Goal: Task Accomplishment & Management: Use online tool/utility

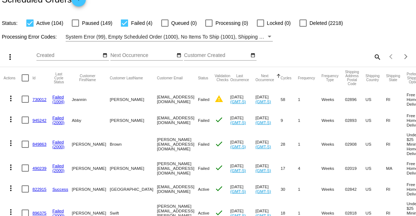
scroll to position [16, 0]
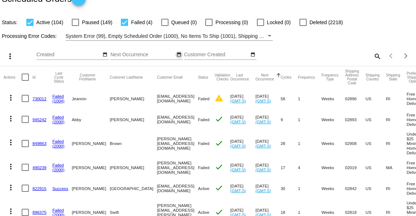
click at [178, 54] on mat-icon "date_range" at bounding box center [178, 55] width 5 height 6
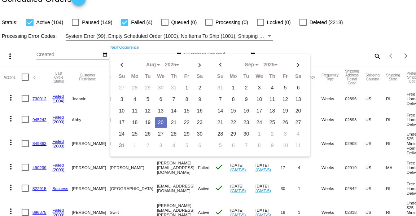
click at [161, 122] on td "20" at bounding box center [161, 122] width 12 height 11
click at [187, 123] on td "22" at bounding box center [187, 122] width 12 height 11
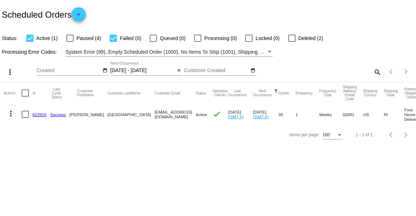
scroll to position [0, 0]
click at [9, 112] on mat-icon "more_vert" at bounding box center [10, 113] width 9 height 9
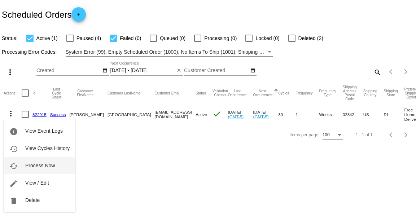
click at [53, 164] on span "Process Now" at bounding box center [40, 166] width 30 height 6
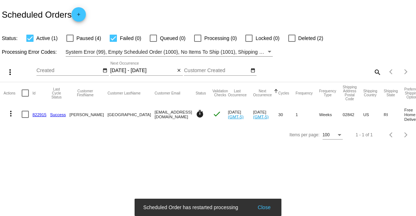
click at [173, 71] on input "[DATE] - [DATE]" at bounding box center [142, 71] width 65 height 6
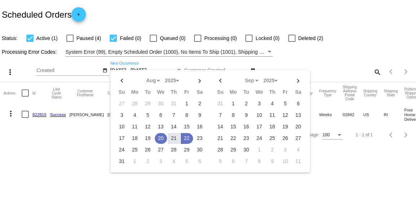
click at [160, 142] on td "20" at bounding box center [161, 138] width 12 height 11
click at [197, 139] on td "23" at bounding box center [200, 138] width 12 height 11
type input "[DATE] - [DATE]"
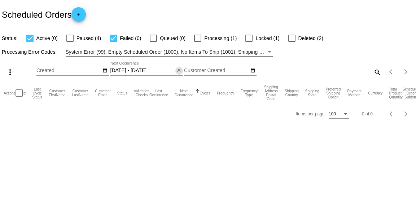
click at [179, 70] on mat-icon "close" at bounding box center [178, 71] width 5 height 6
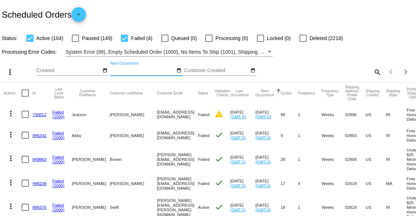
click at [377, 75] on mat-icon "search" at bounding box center [376, 71] width 9 height 11
click at [335, 72] on input "Search" at bounding box center [328, 71] width 103 height 6
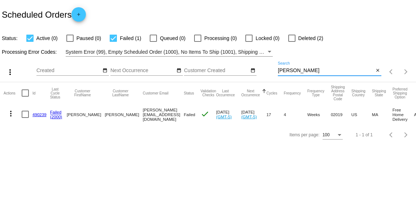
type input "[PERSON_NAME]"
click at [6, 111] on button "more_vert" at bounding box center [11, 113] width 14 height 14
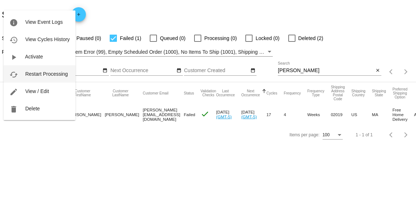
click at [40, 79] on button "cached Restart Processing" at bounding box center [40, 73] width 72 height 17
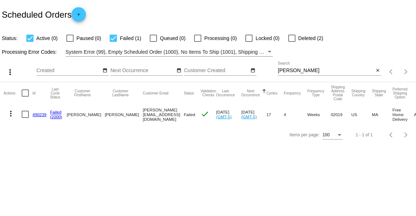
click at [378, 68] on mat-icon "close" at bounding box center [377, 71] width 5 height 6
